Goal: Use online tool/utility

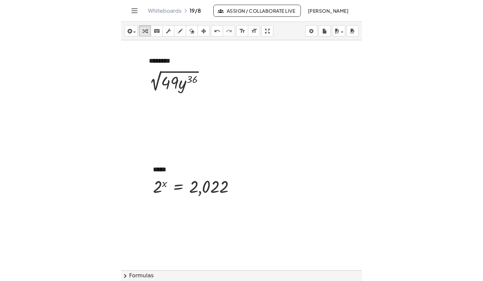
scroll to position [78, 0]
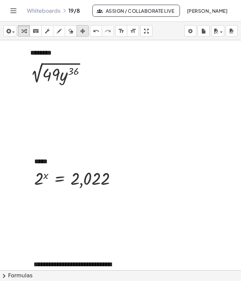
click at [86, 30] on div "button" at bounding box center [82, 31] width 9 height 8
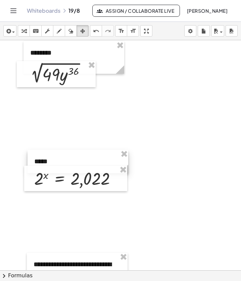
click at [75, 159] on div at bounding box center [77, 161] width 101 height 23
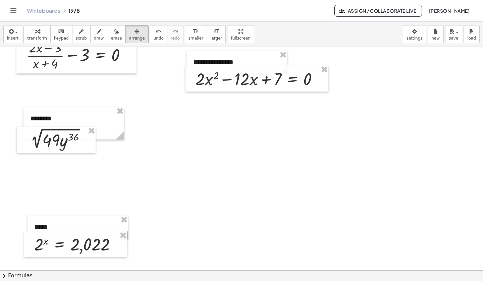
scroll to position [18, 0]
drag, startPoint x: 84, startPoint y: 223, endPoint x: 240, endPoint y: 150, distance: 171.8
click at [240, 150] on div at bounding box center [233, 154] width 101 height 23
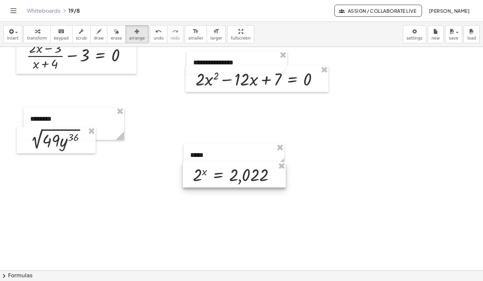
drag, startPoint x: 106, startPoint y: 234, endPoint x: 264, endPoint y: 164, distance: 172.9
click at [240, 164] on div at bounding box center [234, 174] width 103 height 25
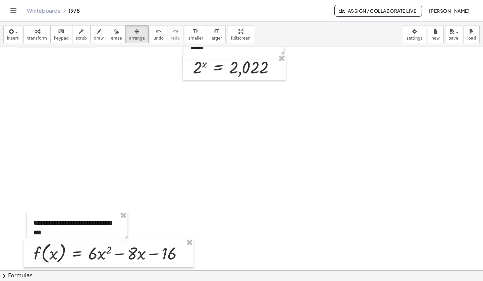
scroll to position [131, 0]
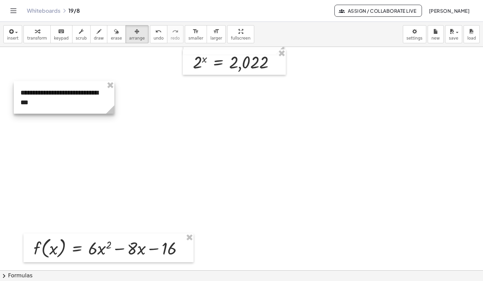
drag, startPoint x: 108, startPoint y: 219, endPoint x: 95, endPoint y: 94, distance: 125.3
click at [95, 94] on div at bounding box center [64, 97] width 101 height 33
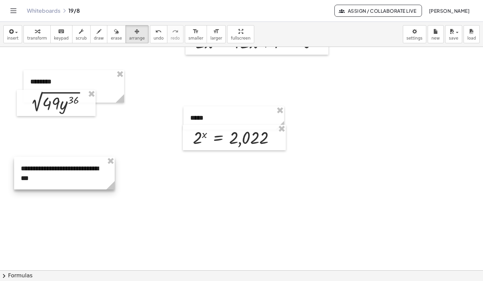
scroll to position [62, 0]
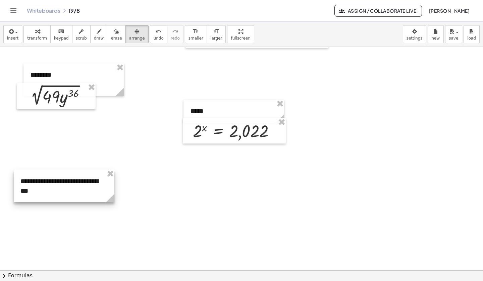
drag, startPoint x: 96, startPoint y: 155, endPoint x: 96, endPoint y: 175, distance: 19.4
click at [96, 175] on div at bounding box center [64, 186] width 101 height 33
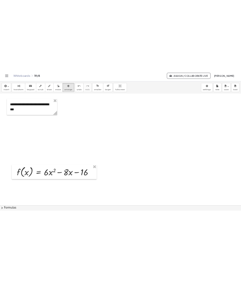
scroll to position [176, 0]
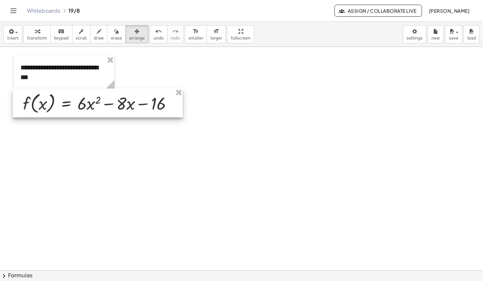
drag, startPoint x: 99, startPoint y: 193, endPoint x: 89, endPoint y: 94, distance: 100.4
click at [89, 94] on div at bounding box center [98, 102] width 170 height 29
click at [82, 72] on div at bounding box center [64, 72] width 101 height 33
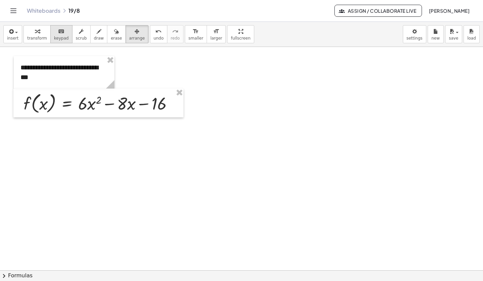
click at [54, 32] on div "keyboard" at bounding box center [61, 31] width 15 height 8
click at [81, 70] on div "**********" at bounding box center [64, 72] width 101 height 33
click at [216, 121] on div at bounding box center [241, 216] width 483 height 690
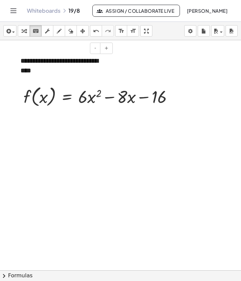
click at [25, 50] on div "- +" at bounding box center [62, 48] width 101 height 11
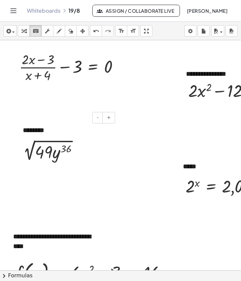
scroll to position [0, 2]
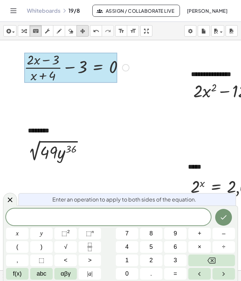
click at [83, 32] on icon "button" at bounding box center [82, 31] width 5 height 8
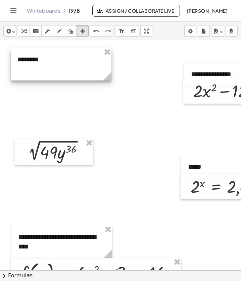
drag, startPoint x: 63, startPoint y: 126, endPoint x: 52, endPoint y: 55, distance: 71.9
click at [52, 55] on div at bounding box center [61, 64] width 101 height 33
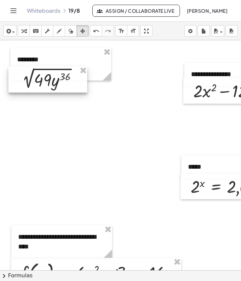
drag, startPoint x: 78, startPoint y: 157, endPoint x: 72, endPoint y: 84, distance: 73.0
click at [72, 84] on div at bounding box center [47, 79] width 79 height 26
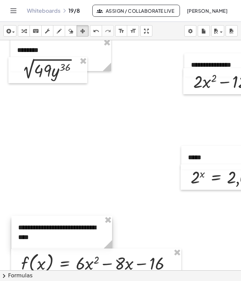
scroll to position [9, 2]
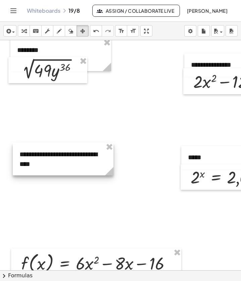
drag, startPoint x: 88, startPoint y: 228, endPoint x: 89, endPoint y: 154, distance: 73.1
click at [89, 154] on div at bounding box center [63, 159] width 101 height 33
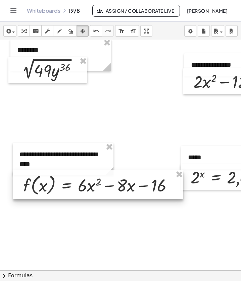
drag, startPoint x: 107, startPoint y: 254, endPoint x: 109, endPoint y: 176, distance: 78.1
click at [109, 176] on div at bounding box center [98, 184] width 170 height 29
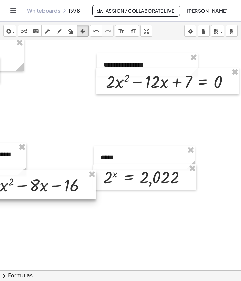
scroll to position [9, 91]
click at [83, 31] on icon "button" at bounding box center [82, 31] width 5 height 8
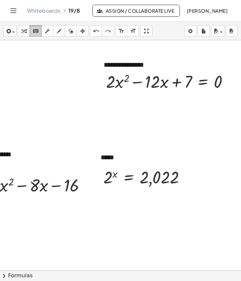
click at [35, 35] on icon "keyboard" at bounding box center [36, 31] width 6 height 8
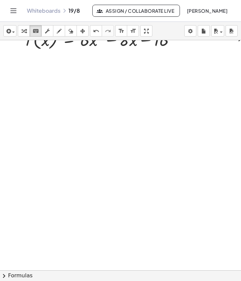
scroll to position [155, 0]
click at [10, 27] on icon "button" at bounding box center [8, 31] width 6 height 8
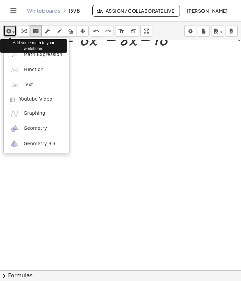
click at [10, 27] on icon "button" at bounding box center [8, 31] width 6 height 8
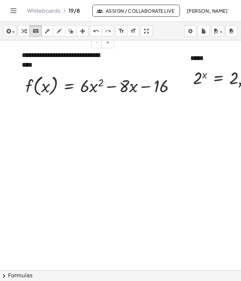
scroll to position [109, 0]
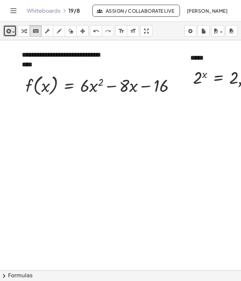
click at [41, 176] on div at bounding box center [165, 161] width 330 height 460
click at [8, 33] on icon "button" at bounding box center [8, 31] width 6 height 8
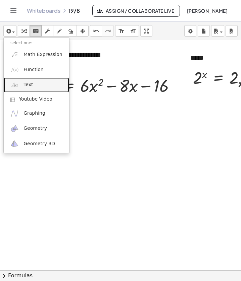
click at [35, 87] on link "Text" at bounding box center [36, 84] width 65 height 15
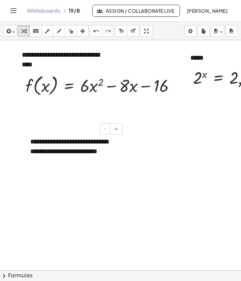
click at [51, 142] on div "**********" at bounding box center [73, 151] width 101 height 42
click at [65, 201] on div at bounding box center [165, 161] width 330 height 460
click at [128, 156] on div at bounding box center [165, 161] width 330 height 460
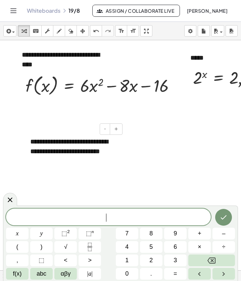
click at [110, 149] on div "**********" at bounding box center [73, 151] width 101 height 42
click at [113, 129] on button "+" at bounding box center [116, 128] width 13 height 11
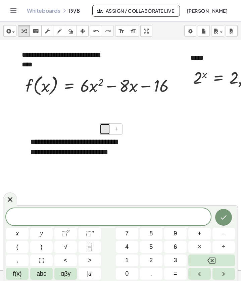
click at [103, 128] on button "-" at bounding box center [105, 128] width 10 height 11
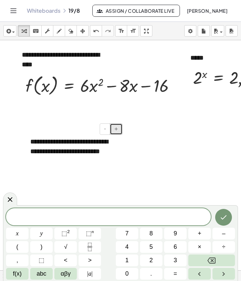
click at [117, 128] on span "+" at bounding box center [116, 128] width 4 height 5
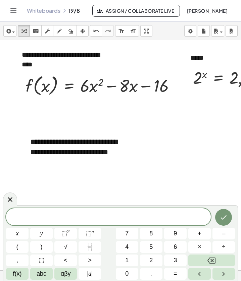
click at [144, 153] on div at bounding box center [165, 161] width 330 height 460
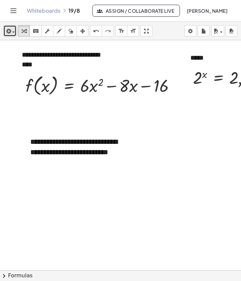
click at [9, 27] on icon "button" at bounding box center [8, 31] width 6 height 8
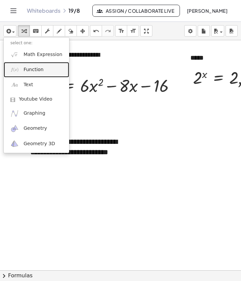
click at [32, 70] on span "Function" at bounding box center [33, 69] width 20 height 7
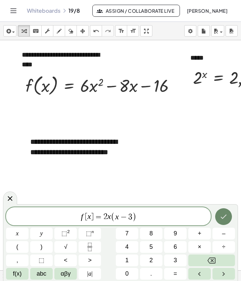
click at [223, 222] on button "Done" at bounding box center [223, 216] width 17 height 17
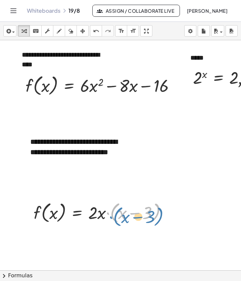
drag, startPoint x: 111, startPoint y: 216, endPoint x: 114, endPoint y: 222, distance: 6.6
click at [114, 222] on div at bounding box center [102, 211] width 145 height 25
click at [83, 230] on div at bounding box center [165, 161] width 330 height 460
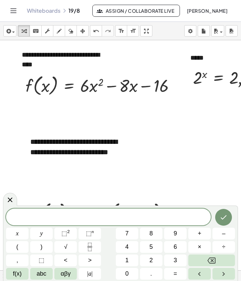
click at [74, 178] on div at bounding box center [165, 161] width 330 height 460
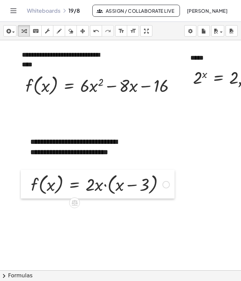
drag, startPoint x: 29, startPoint y: 211, endPoint x: 27, endPoint y: 183, distance: 28.3
click at [27, 183] on div at bounding box center [26, 184] width 10 height 29
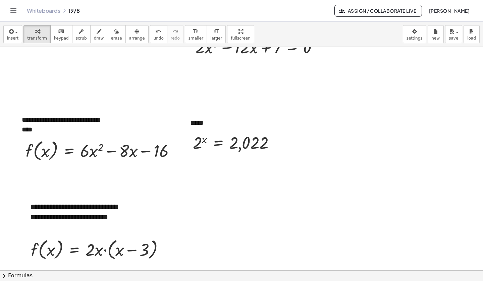
scroll to position [60, 0]
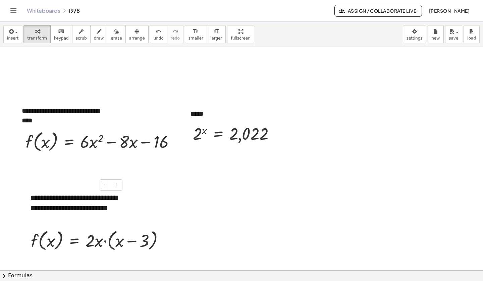
click at [109, 193] on div "**********" at bounding box center [73, 208] width 101 height 45
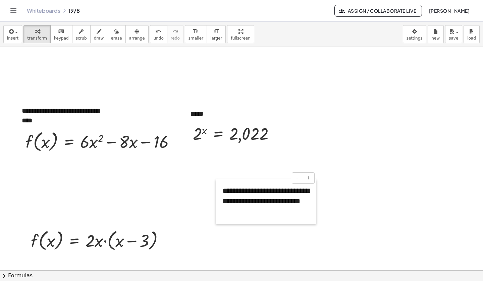
drag, startPoint x: 28, startPoint y: 192, endPoint x: 221, endPoint y: 184, distance: 192.2
click at [221, 184] on div at bounding box center [218, 201] width 7 height 45
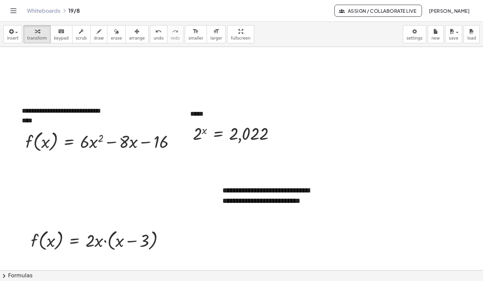
click at [218, 178] on div at bounding box center [241, 217] width 483 height 460
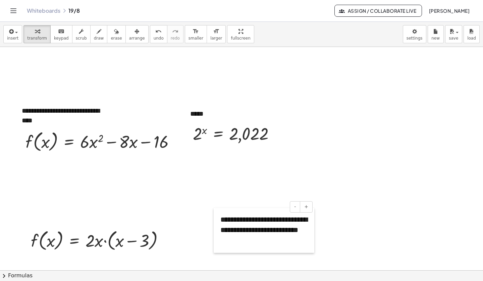
drag, startPoint x: 216, startPoint y: 185, endPoint x: 214, endPoint y: 213, distance: 28.6
click at [214, 213] on div at bounding box center [216, 230] width 7 height 45
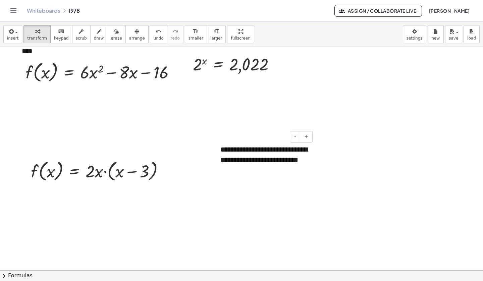
scroll to position [130, 0]
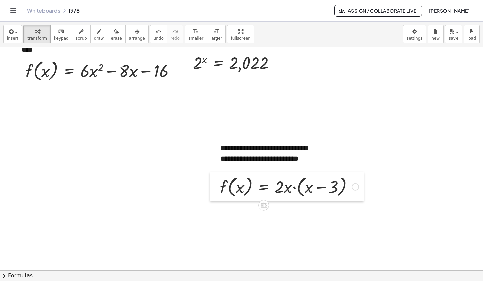
drag, startPoint x: 24, startPoint y: 157, endPoint x: 213, endPoint y: 174, distance: 189.8
click at [213, 174] on div at bounding box center [215, 186] width 10 height 29
click at [178, 200] on div at bounding box center [241, 147] width 483 height 460
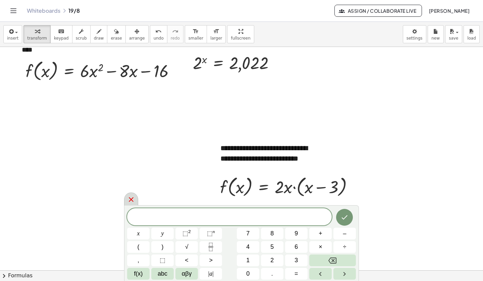
click at [130, 198] on icon at bounding box center [131, 199] width 8 height 8
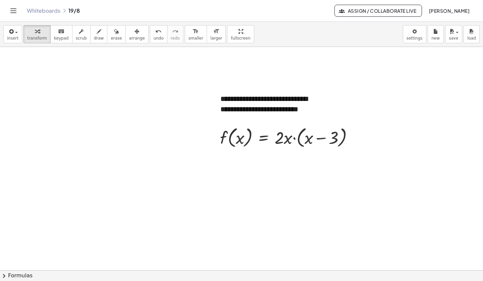
scroll to position [189, 0]
